Goal: Task Accomplishment & Management: Use online tool/utility

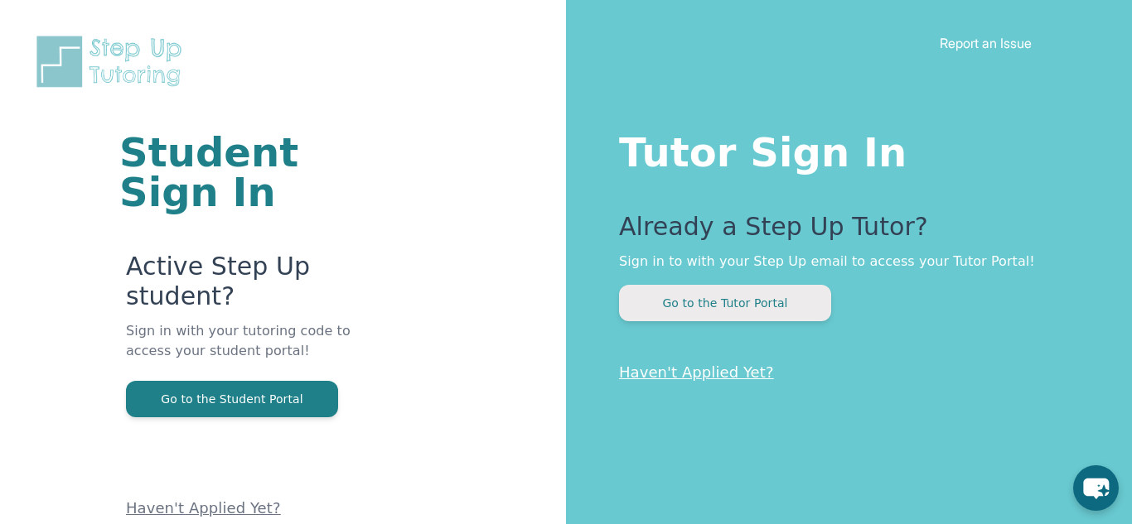
click at [764, 291] on button "Go to the Tutor Portal" at bounding box center [725, 303] width 212 height 36
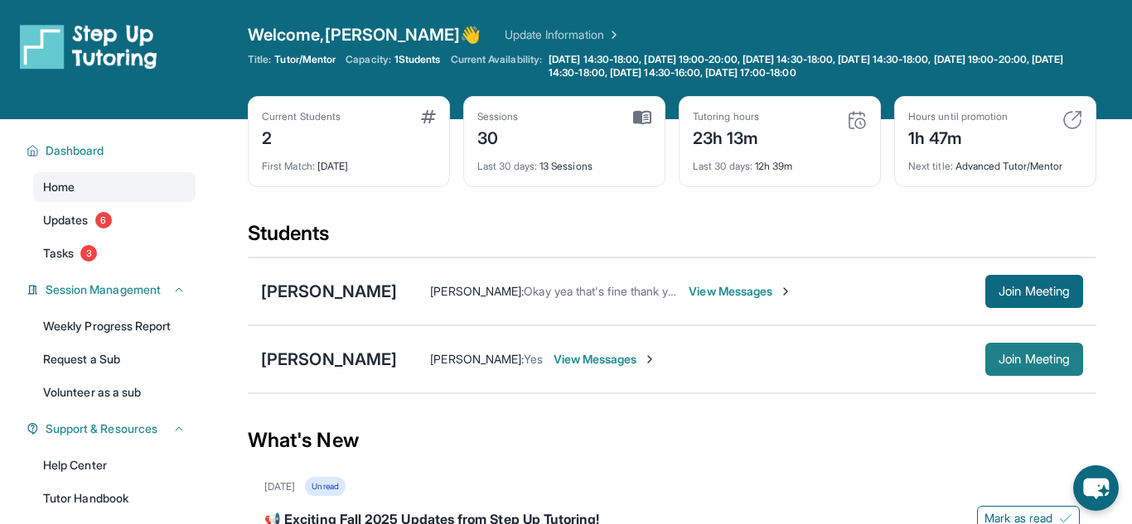
click at [1026, 359] on span "Join Meeting" at bounding box center [1033, 360] width 71 height 10
